Goal: Find specific page/section

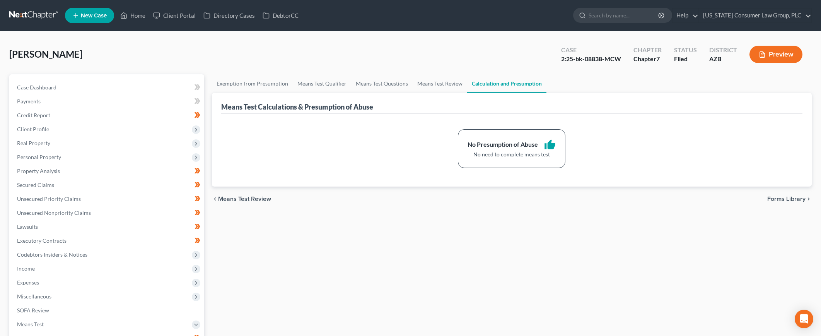
click at [28, 17] on link at bounding box center [34, 16] width 50 height 14
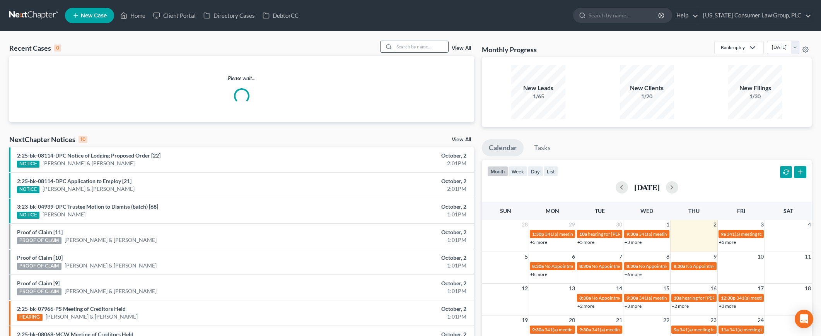
click at [411, 49] on input "search" at bounding box center [421, 46] width 54 height 11
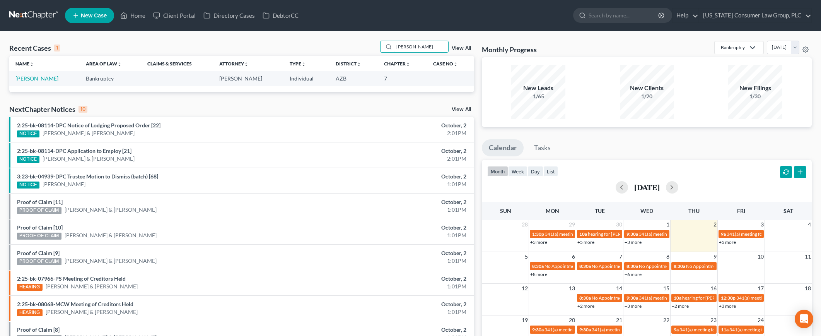
type input "breese"
click at [37, 78] on link "Breese, Josh" at bounding box center [36, 78] width 43 height 7
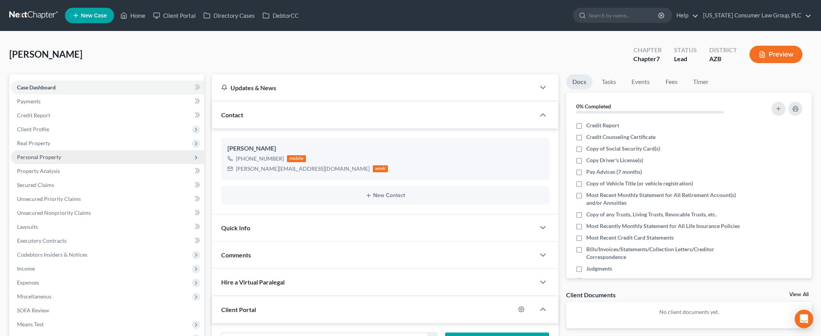
scroll to position [144, 0]
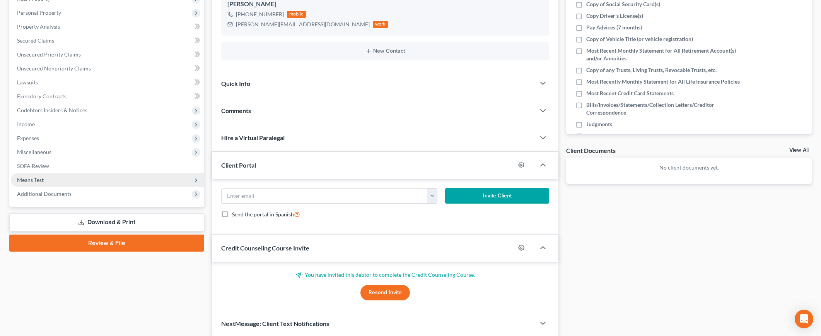
click at [44, 176] on span "Means Test" at bounding box center [107, 180] width 193 height 14
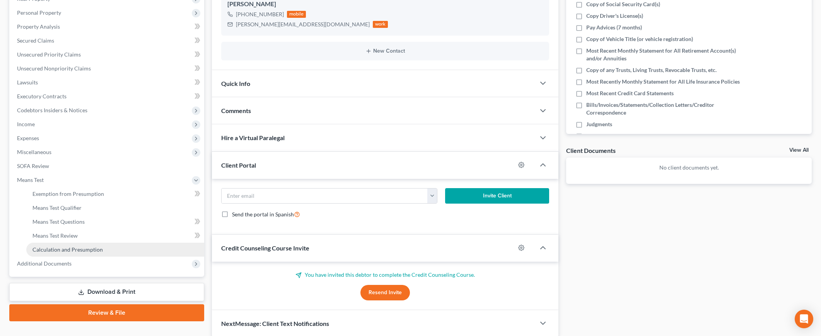
click at [60, 253] on link "Calculation and Presumption" at bounding box center [115, 250] width 178 height 14
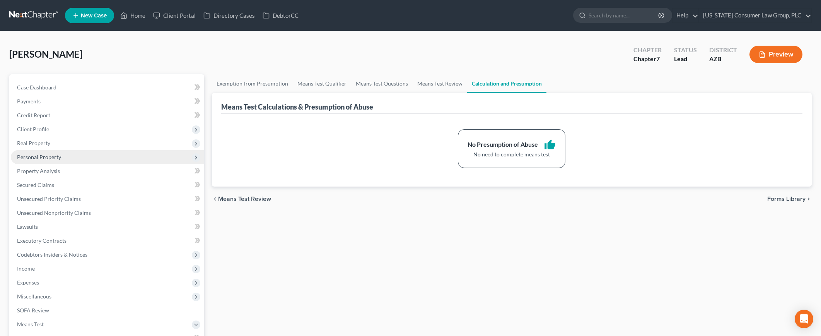
click at [55, 159] on span "Personal Property" at bounding box center [39, 157] width 44 height 7
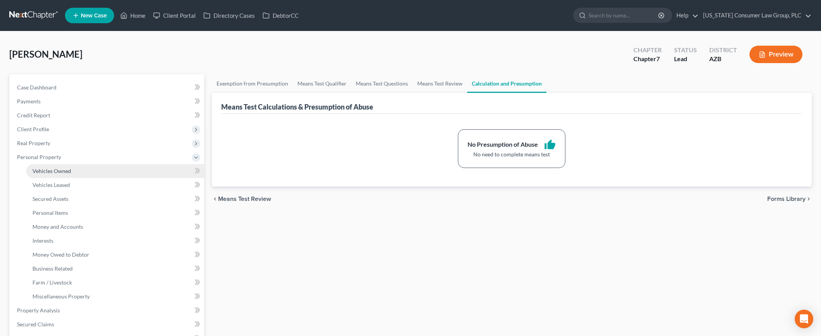
click at [56, 167] on span "Vehicles Owned" at bounding box center [51, 170] width 39 height 7
